Goal: Information Seeking & Learning: Learn about a topic

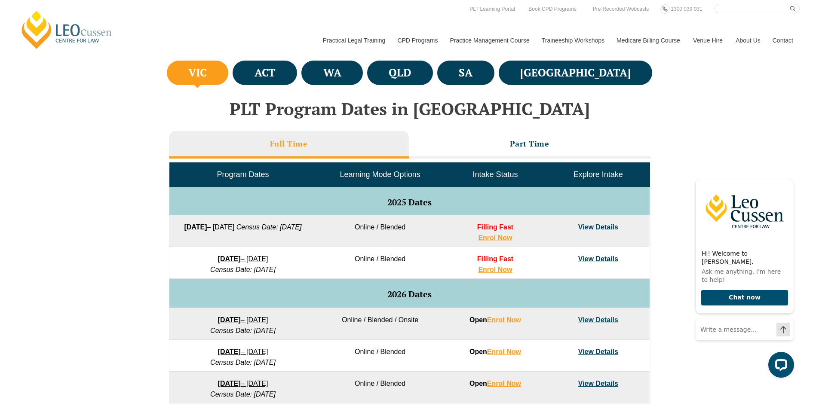
click at [225, 233] on td "22 September 2025 – 20 February 2026 Census Date: 20 October 2025" at bounding box center [242, 231] width 147 height 32
click at [207, 230] on strong "22 September 2025" at bounding box center [195, 227] width 23 height 7
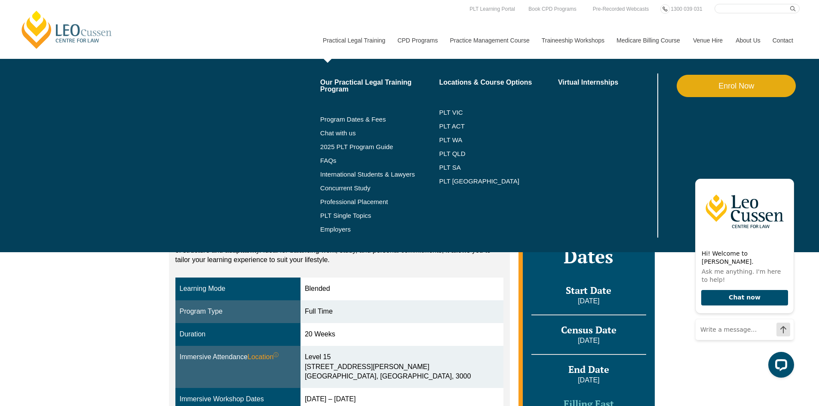
click at [351, 43] on link "Practical Legal Training" at bounding box center [354, 40] width 75 height 37
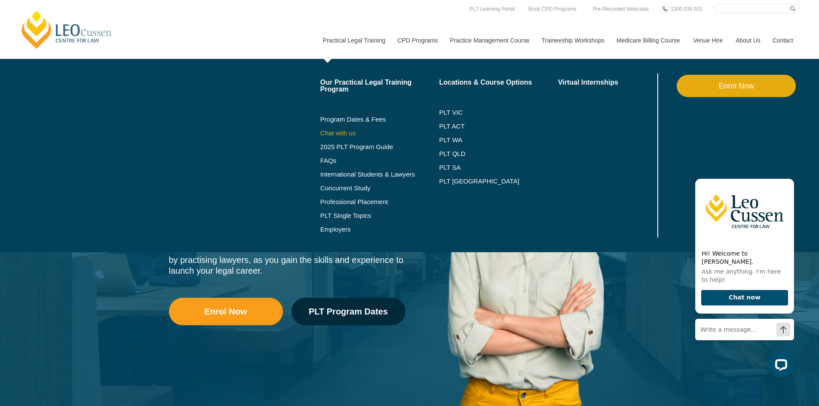
click at [350, 133] on link "Chat with us" at bounding box center [379, 133] width 119 height 7
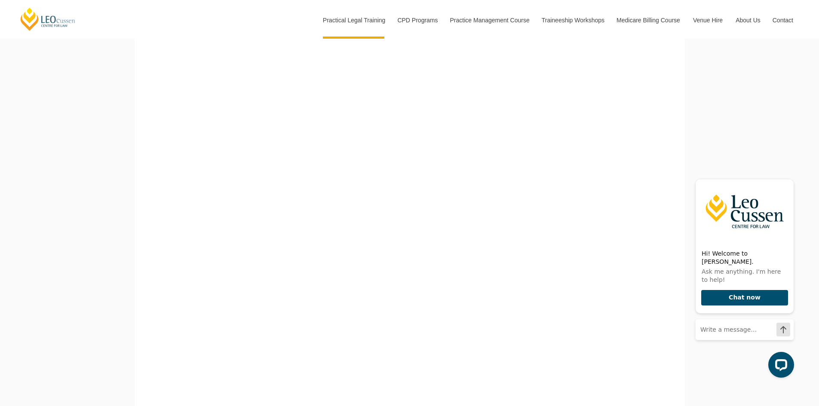
scroll to position [258, 0]
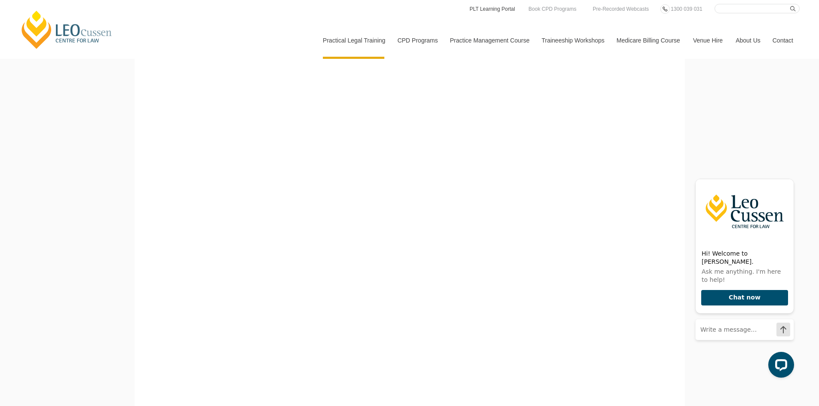
click at [481, 10] on link "PLT Learning Portal" at bounding box center [492, 8] width 47 height 9
